Goal: Task Accomplishment & Management: Use online tool/utility

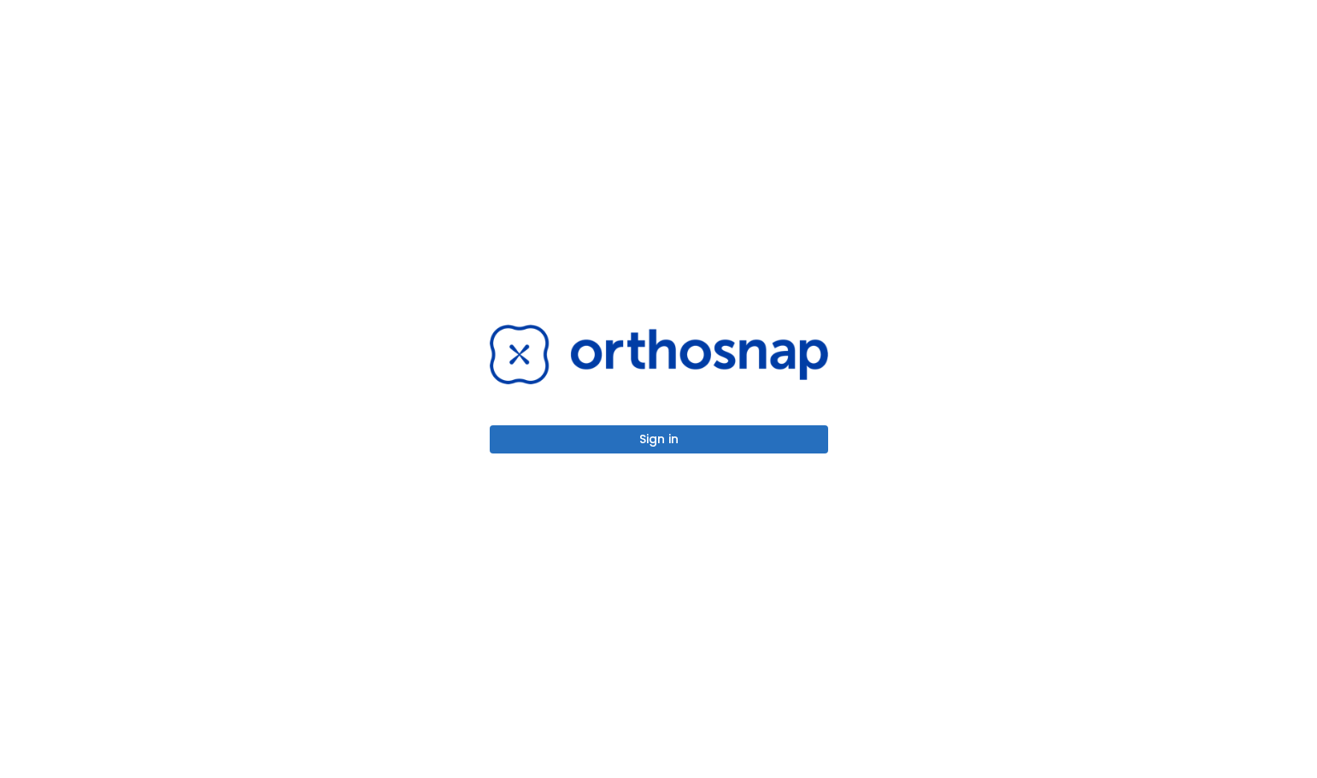
click at [706, 444] on button "Sign in" at bounding box center [659, 439] width 338 height 28
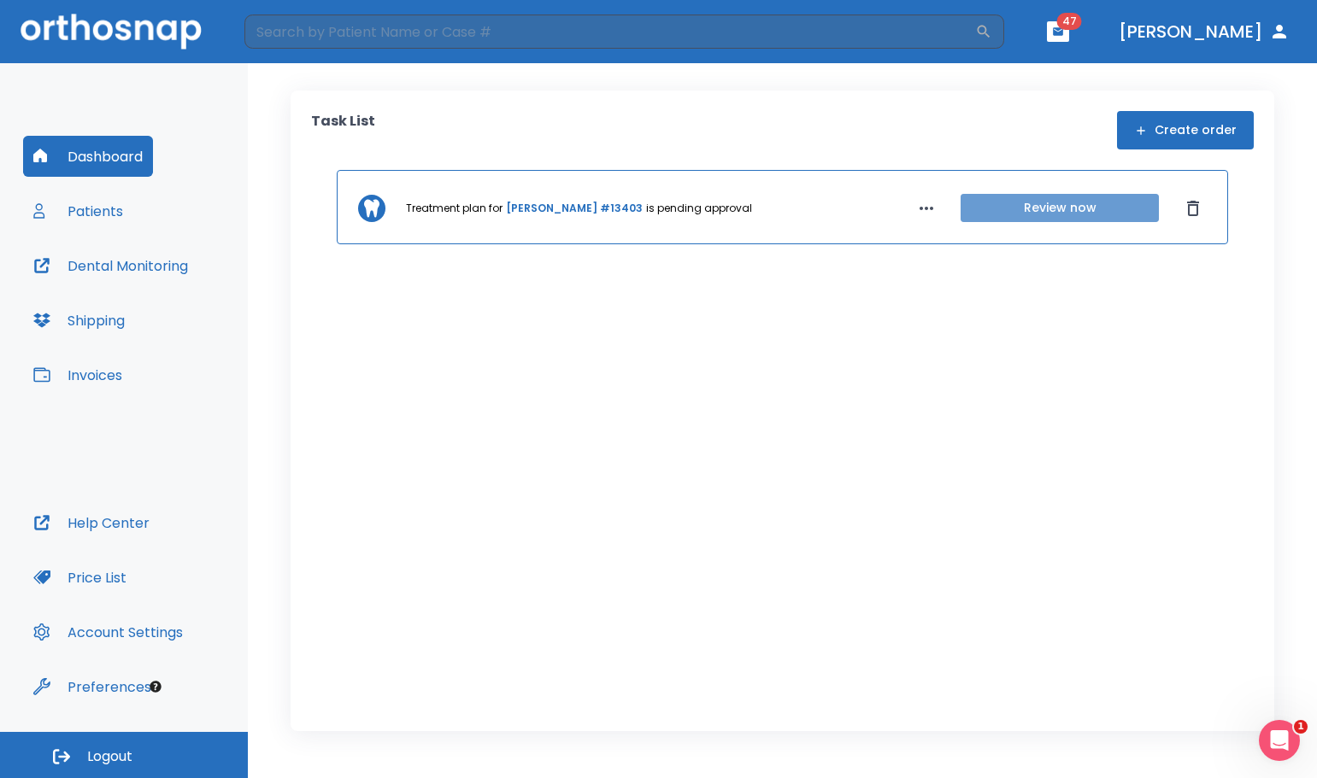
click at [1062, 209] on button "Review now" at bounding box center [1059, 208] width 198 height 28
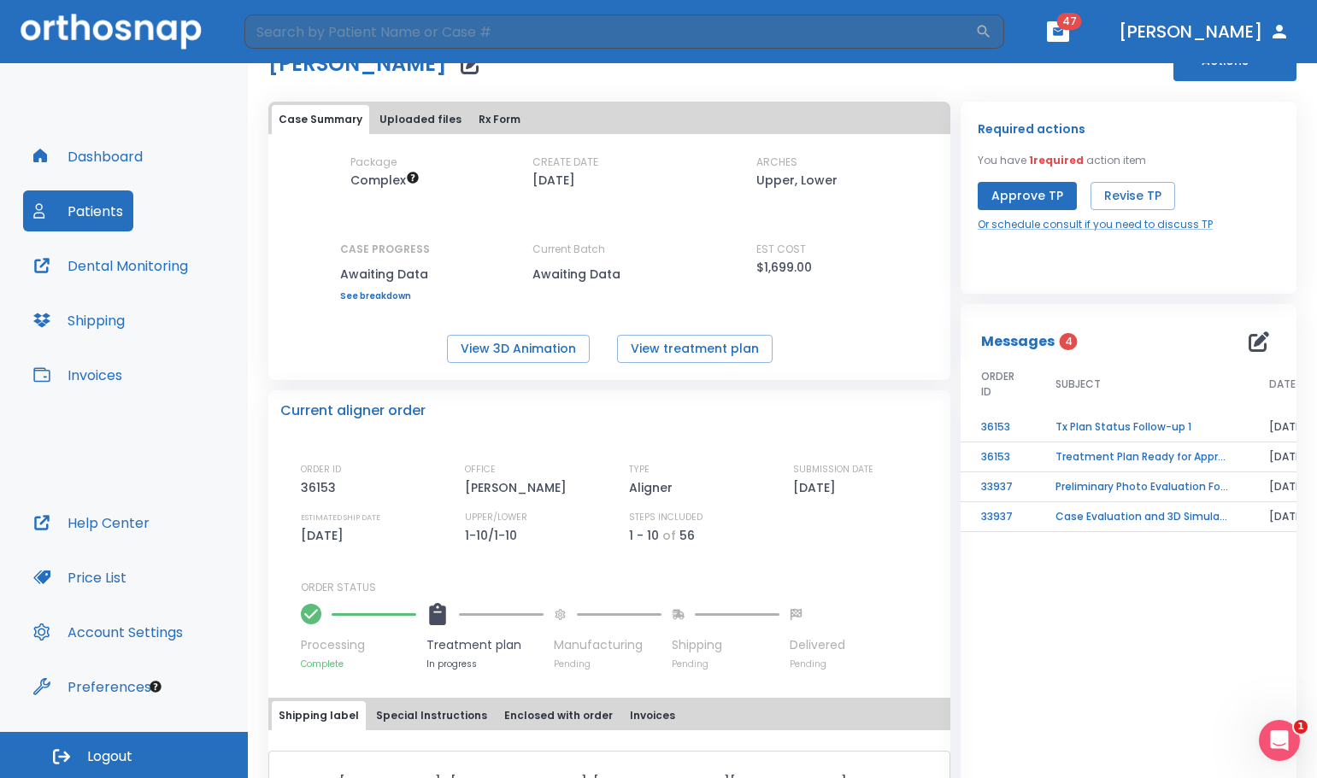
scroll to position [85, 0]
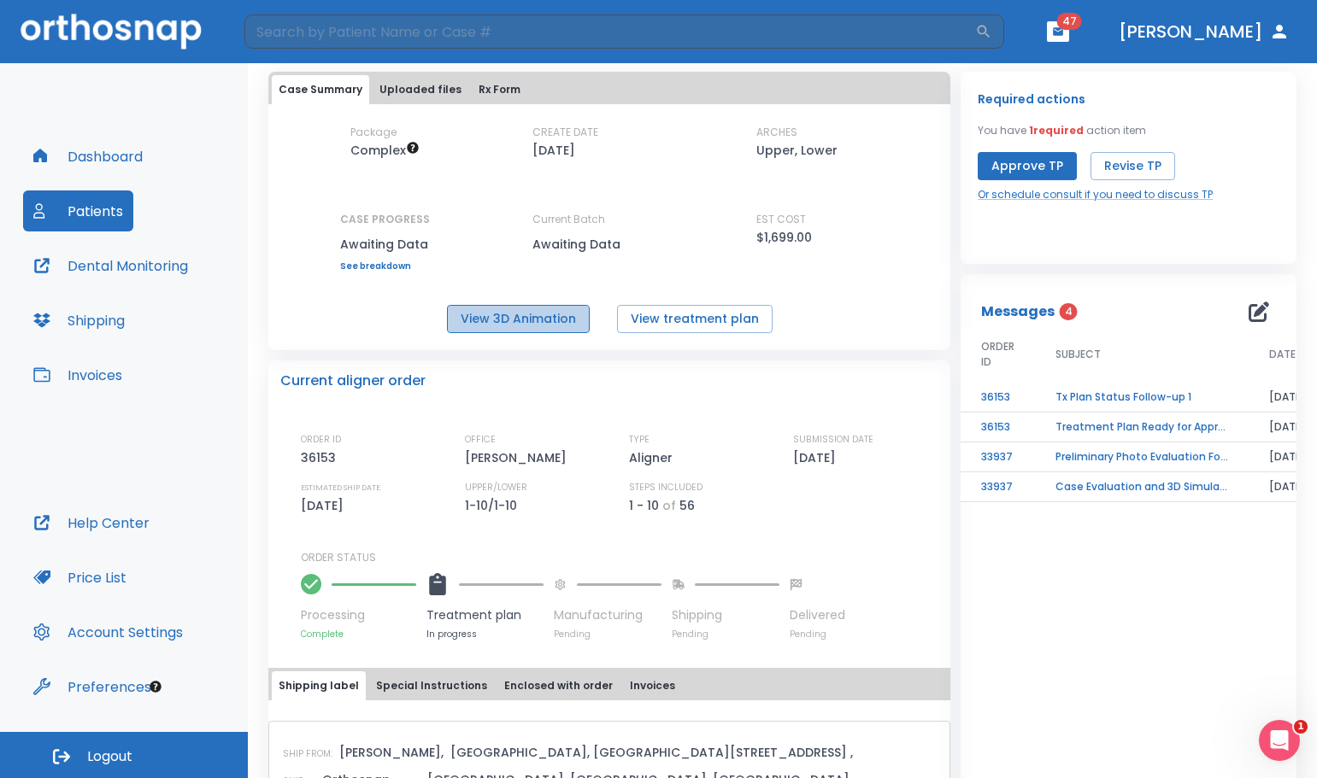
click at [534, 314] on button "View 3D Animation" at bounding box center [518, 319] width 143 height 28
